Goal: Obtain resource: Download file/media

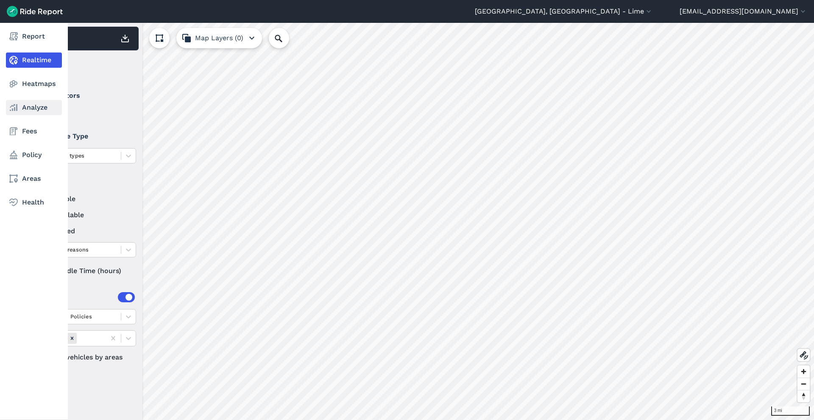
click at [32, 111] on link "Analyze" at bounding box center [34, 107] width 56 height 15
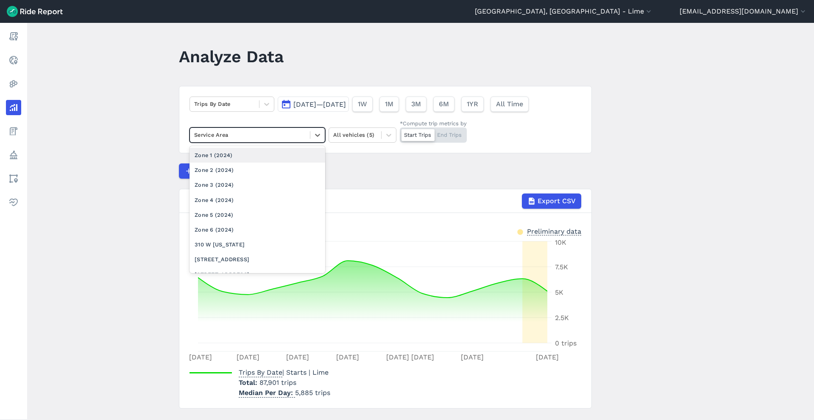
click at [293, 136] on div at bounding box center [249, 135] width 111 height 10
click at [246, 265] on div "Milwaukee City Limits" at bounding box center [257, 272] width 136 height 15
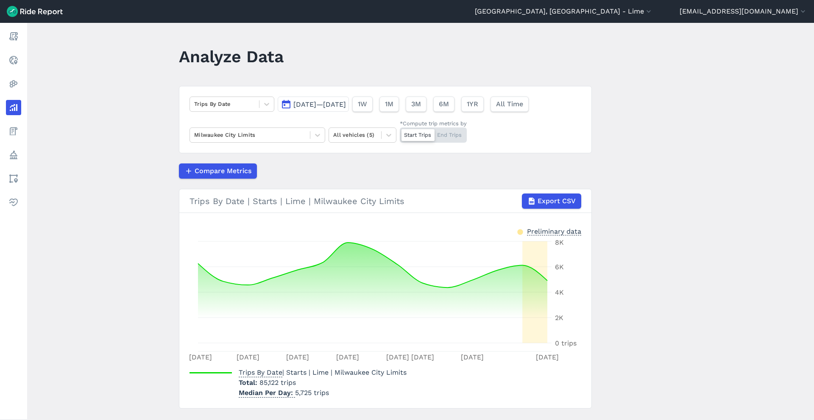
click at [357, 95] on div "[DATE]—[DATE] 1W 1M 3M 6M 1YR All Time" at bounding box center [405, 102] width 254 height 19
click at [346, 103] on span "[DATE]—[DATE]" at bounding box center [319, 104] width 53 height 8
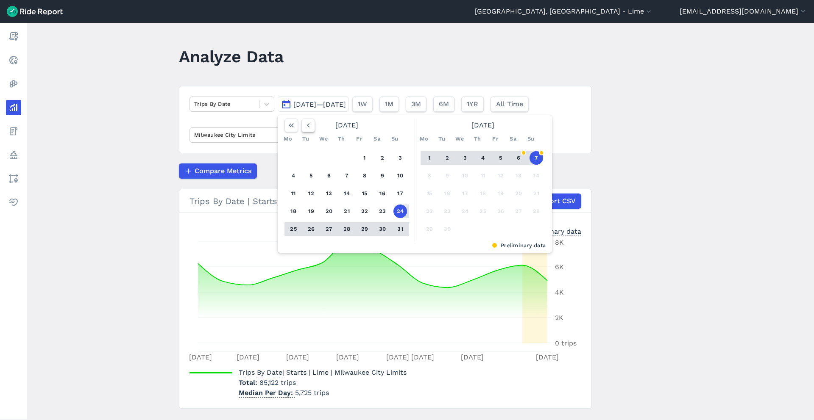
click at [310, 123] on icon "button" at bounding box center [308, 125] width 8 height 8
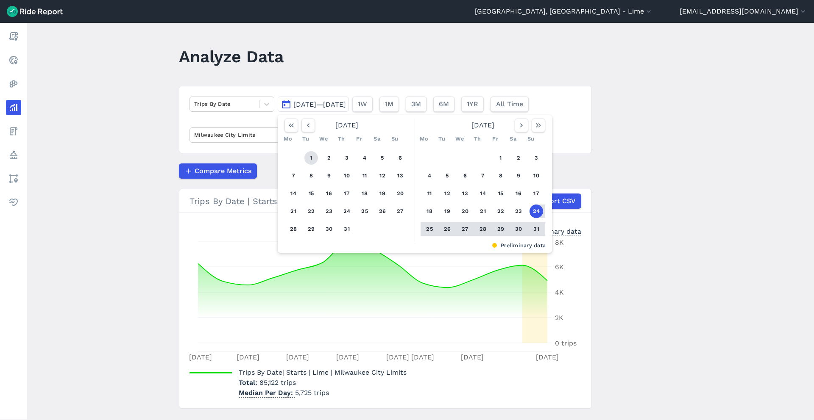
click at [313, 153] on button "1" at bounding box center [311, 158] width 14 height 14
click at [517, 128] on icon "button" at bounding box center [521, 125] width 8 height 8
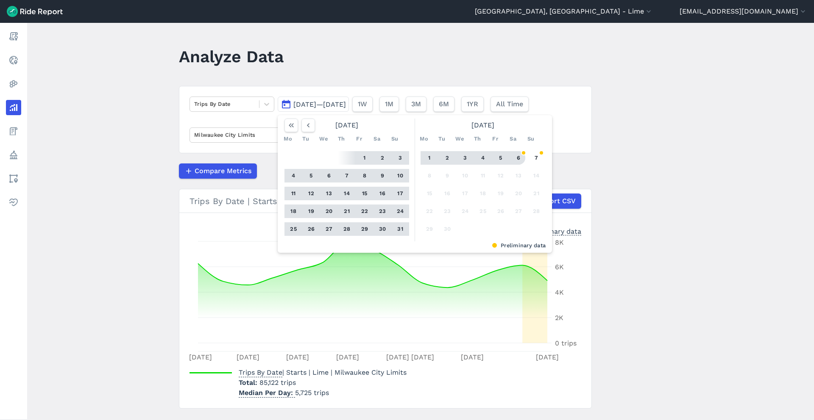
click at [520, 159] on button "6" at bounding box center [519, 158] width 14 height 14
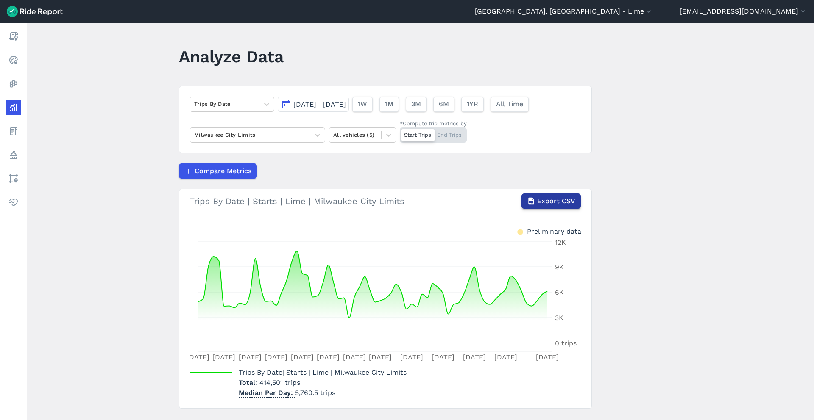
click at [542, 199] on span "Export CSV" at bounding box center [556, 201] width 38 height 10
click at [346, 103] on span "[DATE]—[DATE]" at bounding box center [319, 104] width 53 height 8
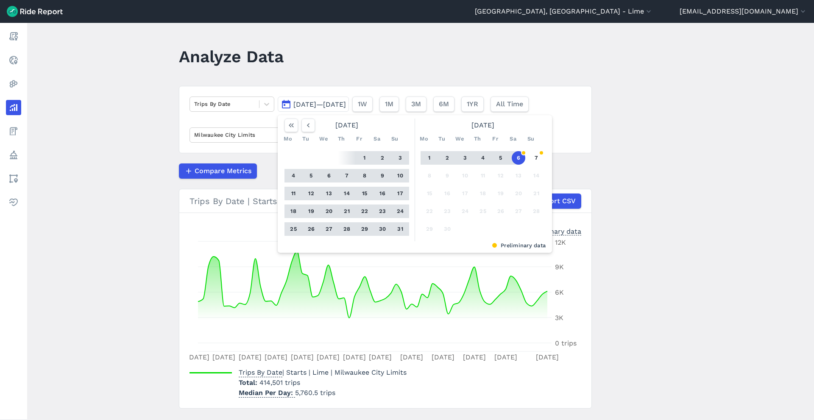
click at [425, 156] on button "1" at bounding box center [430, 158] width 14 height 14
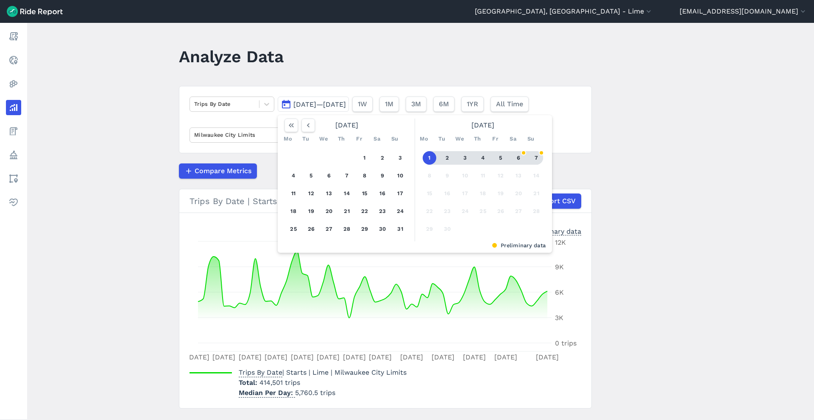
click at [536, 157] on button "7" at bounding box center [536, 158] width 14 height 14
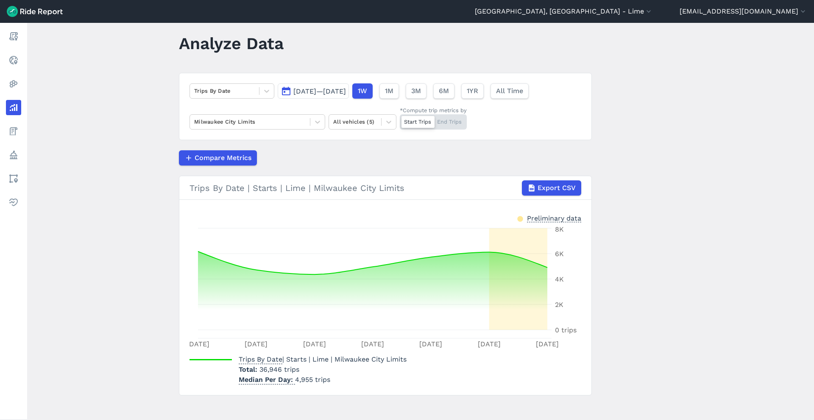
scroll to position [14, 0]
click at [314, 84] on button "[DATE]—[DATE]" at bounding box center [313, 90] width 71 height 15
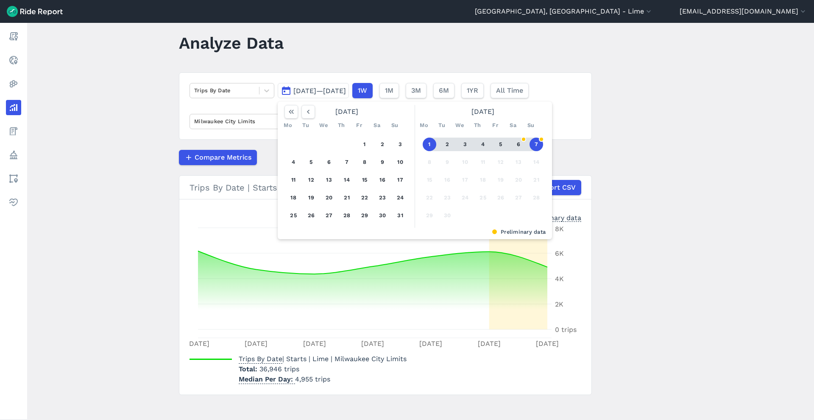
click at [532, 140] on button "7" at bounding box center [536, 145] width 14 height 14
click at [304, 108] on icon "button" at bounding box center [308, 112] width 8 height 8
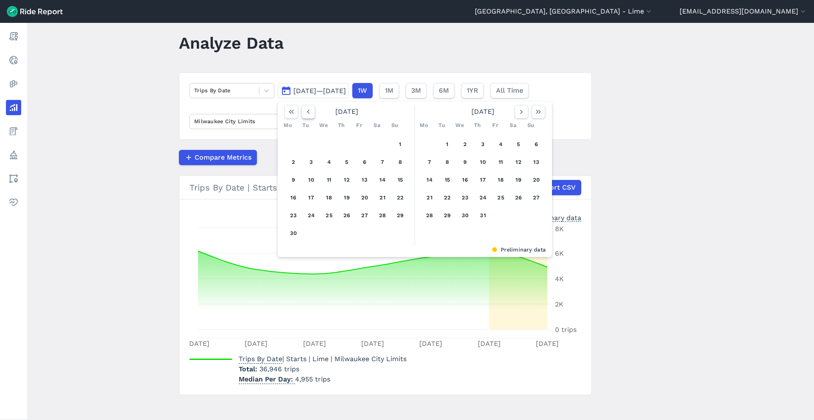
click at [304, 108] on icon "button" at bounding box center [308, 112] width 8 height 8
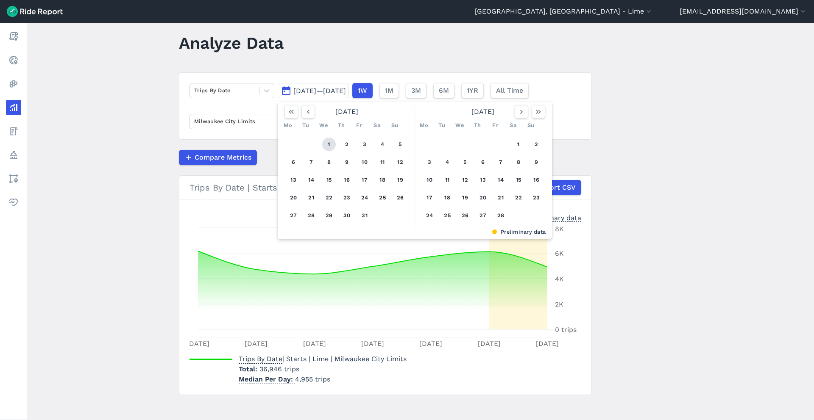
click at [331, 142] on button "1" at bounding box center [329, 145] width 14 height 14
